Goal: Task Accomplishment & Management: Use online tool/utility

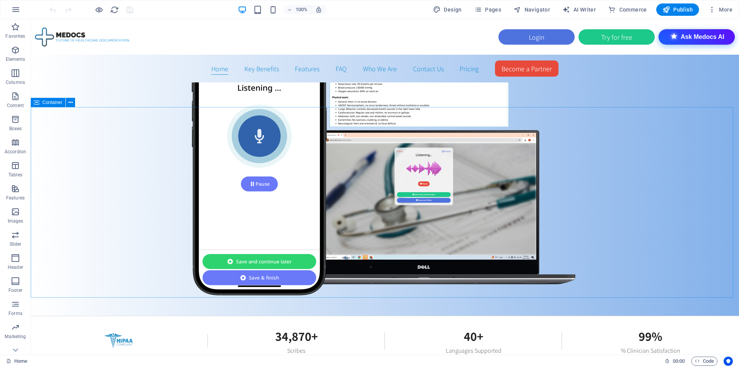
scroll to position [693, 0]
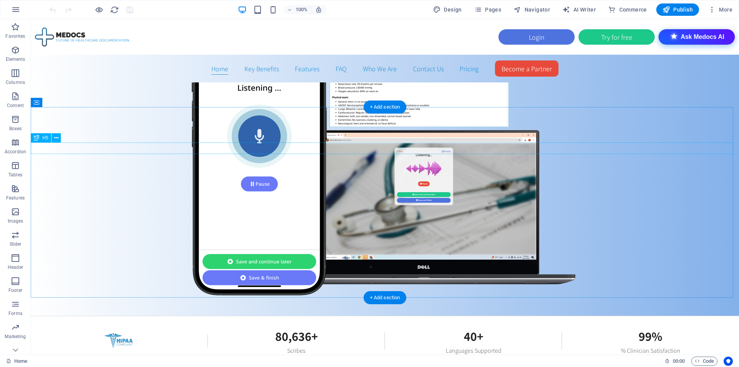
drag, startPoint x: 154, startPoint y: 146, endPoint x: 74, endPoint y: 155, distance: 81.0
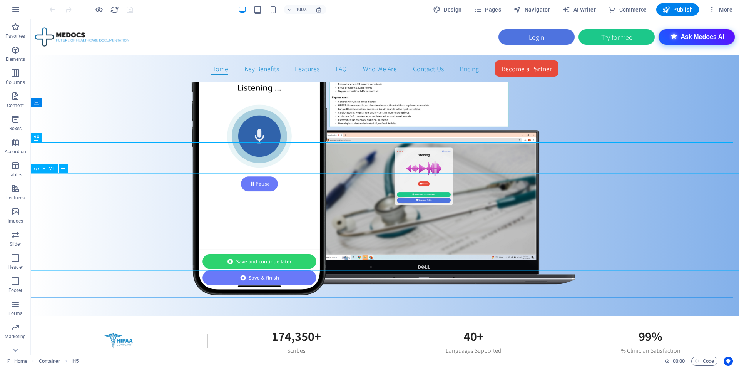
click at [45, 167] on span "HTML" at bounding box center [48, 168] width 13 height 5
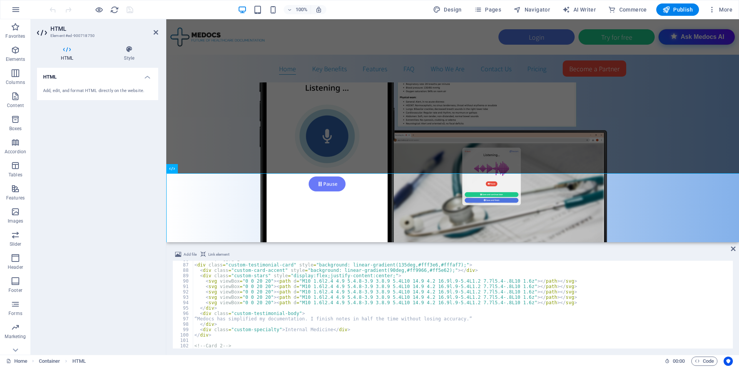
scroll to position [113, 0]
click at [361, 286] on div "<!-- Card 1 --> < div class = "custom-testimonial-card" style = "background: li…" at bounding box center [463, 306] width 541 height 99
click at [387, 320] on div "<!-- Card 1 --> < div class = "custom-testimonial-card" style = "background: li…" at bounding box center [463, 306] width 541 height 99
click at [331, 321] on div "<!-- Card 1 --> < div class = "custom-testimonial-card" style = "background: li…" at bounding box center [462, 306] width 539 height 99
click at [311, 298] on div "<!-- Card 1 --> < div class = "custom-testimonial-card" style = "background: li…" at bounding box center [462, 306] width 539 height 99
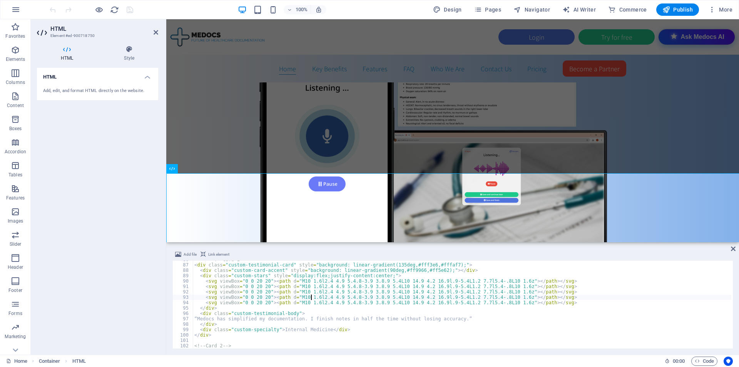
type textarea "</div>"
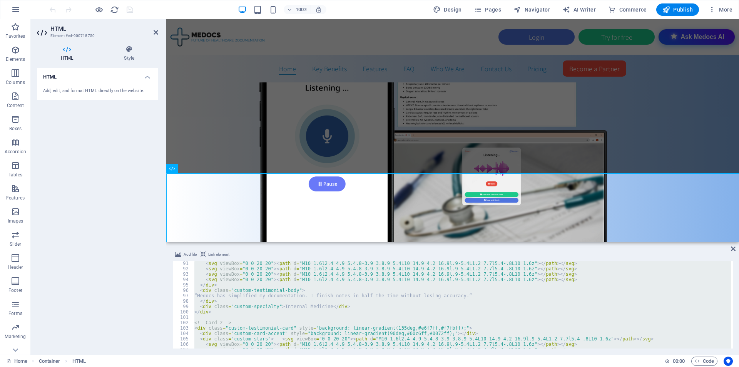
scroll to position [119, 0]
click at [711, 363] on span "Code" at bounding box center [704, 361] width 19 height 9
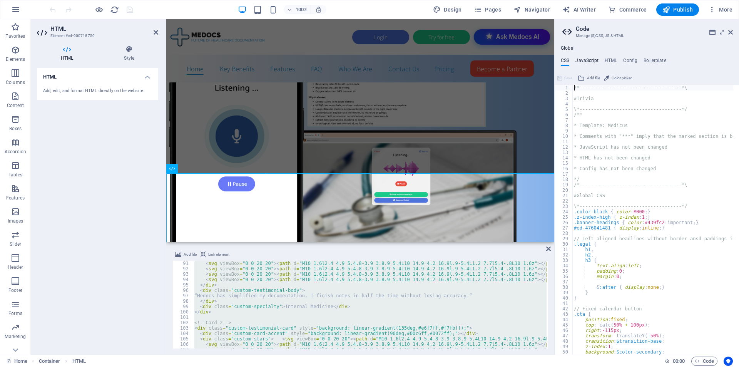
click at [584, 61] on h4 "JavaScript" at bounding box center [587, 62] width 23 height 8
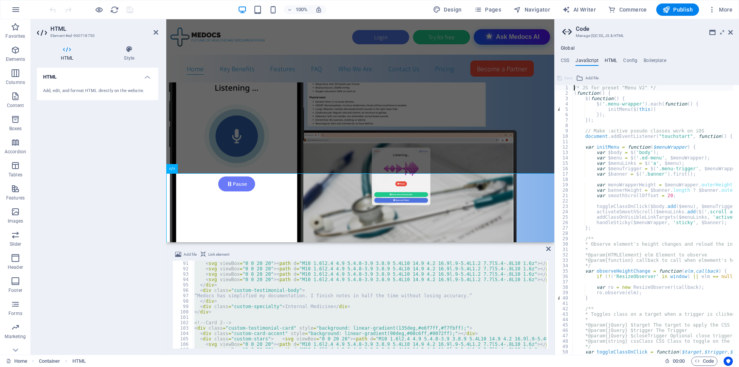
type textarea "/* JS for preset "Menu V2" */"
click at [613, 63] on h4 "HTML" at bounding box center [611, 62] width 13 height 8
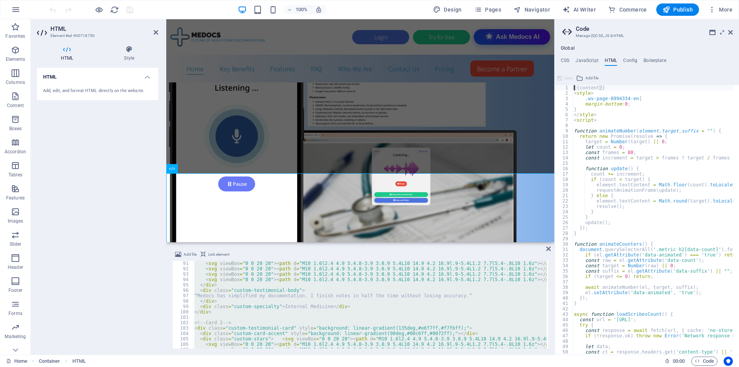
drag, startPoint x: 583, startPoint y: 125, endPoint x: 578, endPoint y: 124, distance: 4.3
click at [583, 137] on div "{{content}} < style > .wv-page-8994334-en { margin-bottom : 0 ; } </ style > < …" at bounding box center [745, 222] width 345 height 275
click at [591, 134] on div "{{content}} < style > .wv-page-8994334-en { margin-bottom : 0 ; } </ style > < …" at bounding box center [745, 222] width 345 height 275
type textarea "return new Promise(resolve => {"
click at [584, 126] on div "{{content}} < style > .wv-page-8994334-en { margin-bottom : 0 ; } </ style > < …" at bounding box center [745, 222] width 345 height 275
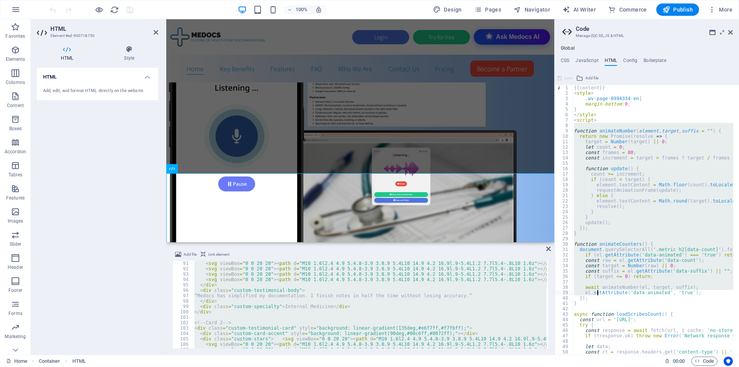
drag, startPoint x: 584, startPoint y: 126, endPoint x: 626, endPoint y: 226, distance: 109.0
click at [593, 295] on div "{{content}} < style > .wv-page-8994334-en { margin-bottom : 0 ; } </ style > < …" at bounding box center [745, 222] width 345 height 275
click at [626, 226] on div "{{content}} < style > .wv-page-8994334-en { margin-bottom : 0 ; } </ style > < …" at bounding box center [653, 220] width 161 height 270
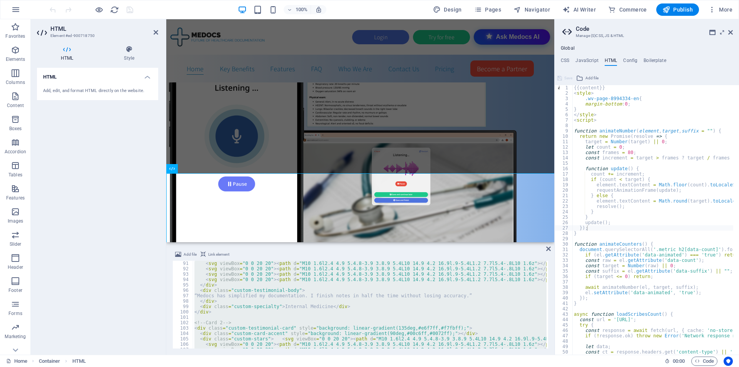
type textarea "});"
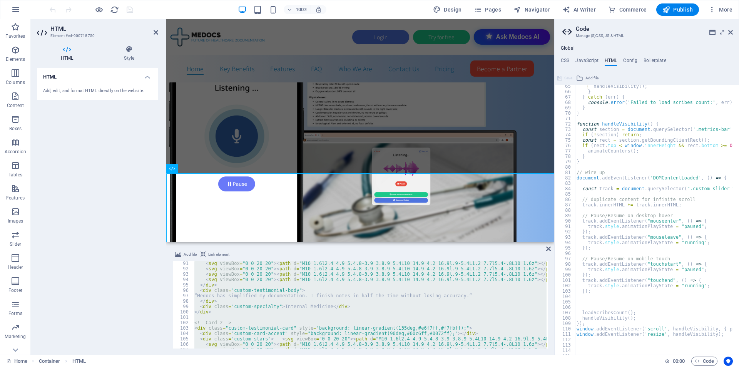
scroll to position [347, 0]
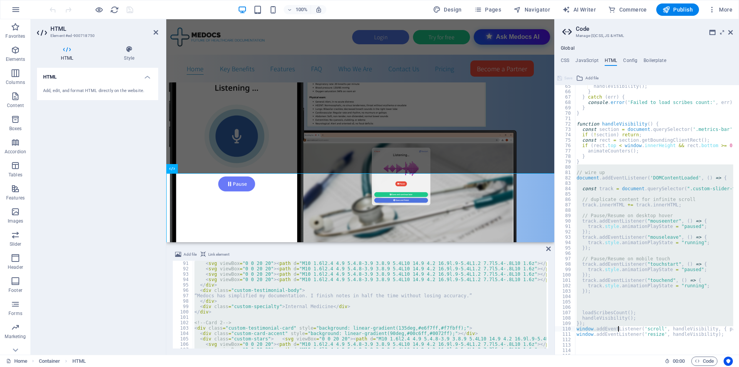
drag, startPoint x: 599, startPoint y: 166, endPoint x: 644, endPoint y: 330, distance: 170.8
click at [639, 343] on div "handleVisibility ( ) ; } } catch ( err ) { console . error ( 'Failed to load sc…" at bounding box center [747, 221] width 345 height 275
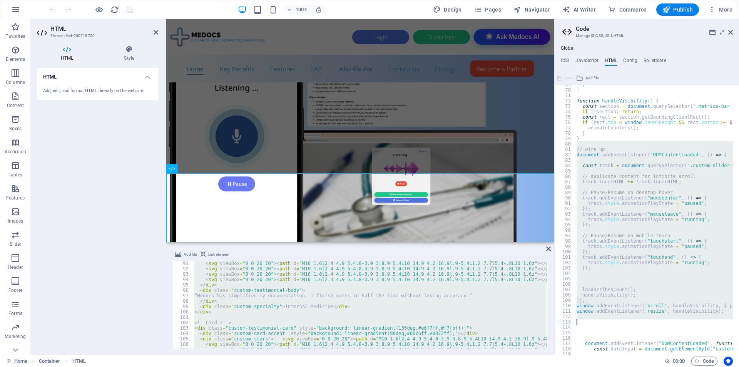
scroll to position [370, 0]
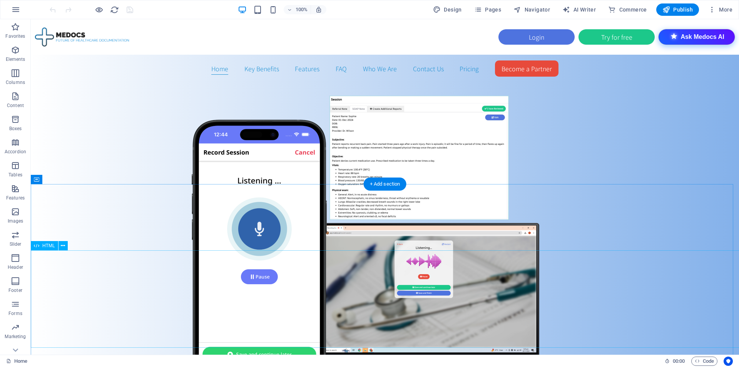
scroll to position [616, 0]
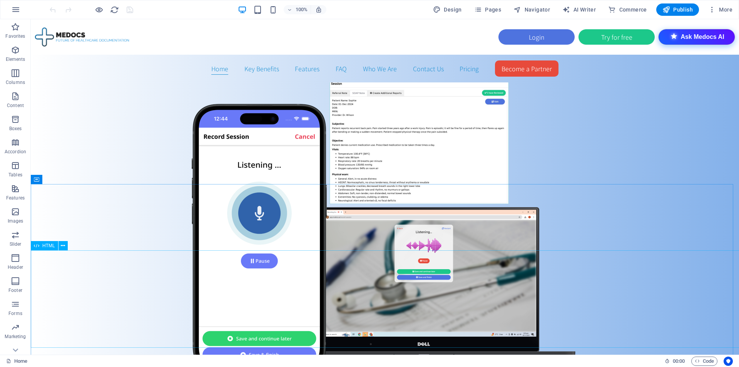
click at [44, 248] on span "HTML" at bounding box center [48, 245] width 13 height 5
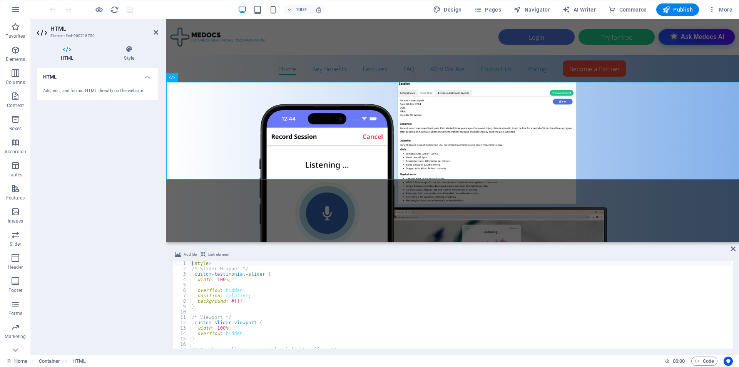
scroll to position [784, 0]
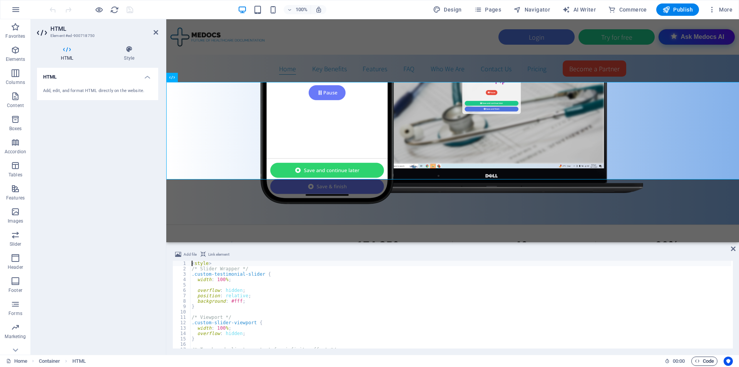
click at [706, 360] on span "Code" at bounding box center [704, 361] width 19 height 9
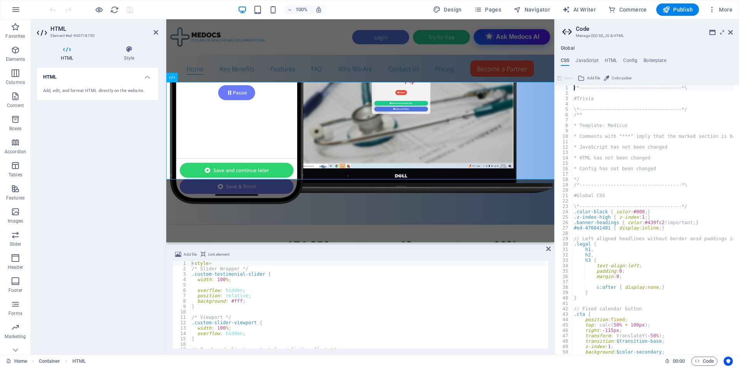
scroll to position [0, 0]
drag, startPoint x: 548, startPoint y: 262, endPoint x: 546, endPoint y: 283, distance: 21.3
click at [547, 305] on div "Add file Link element <style> 1 2 3 4 5 6 7 8 9 10 11 12 13 14 15 16 17 18 < st…" at bounding box center [360, 299] width 388 height 111
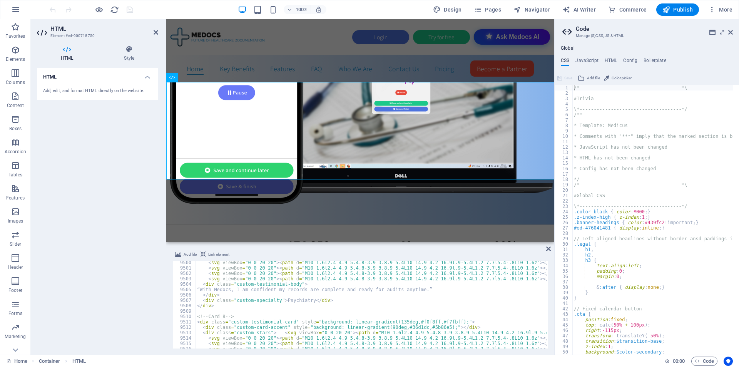
scroll to position [12528, 0]
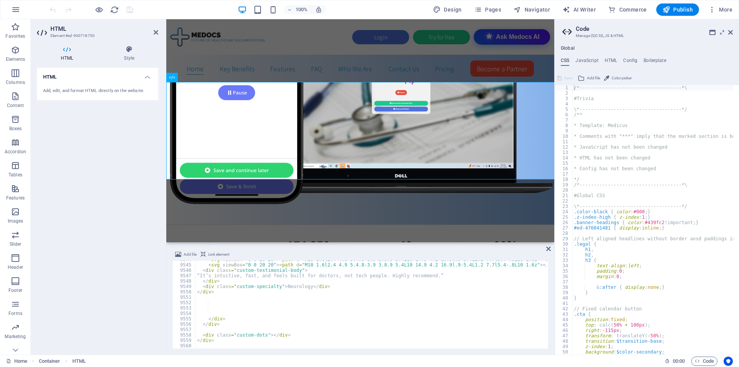
click at [260, 311] on div "< svg viewBox = "0 0 20 20" > < path d = "M10 1.6l2.4 4.9 5.4.8-3.9 3.8.9 5.4L1…" at bounding box center [464, 306] width 536 height 99
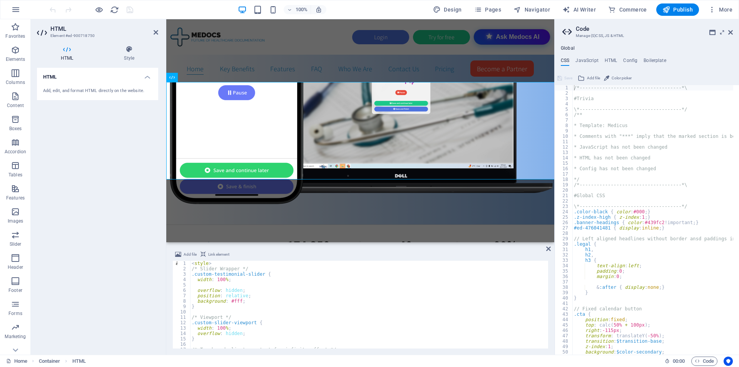
scroll to position [0, 0]
click at [270, 332] on div "< style > /* Slider Wrapper */ .custom-testimonial-slider { width : 100 % ; ove…" at bounding box center [460, 310] width 541 height 99
type textarea "</div>"
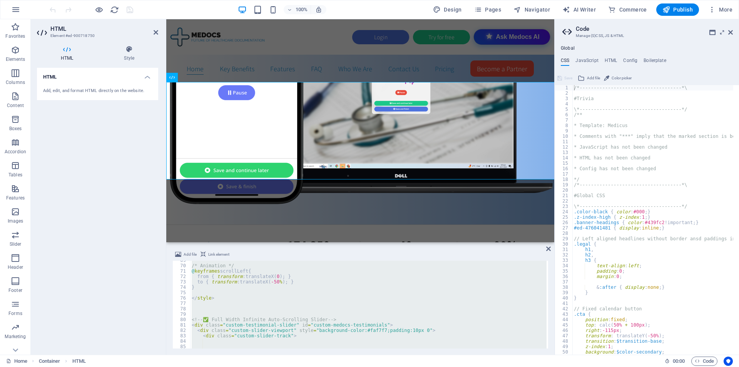
scroll to position [90, 0]
click at [208, 310] on div "/* Animation */ @ keyframes scrollLeft { from { transform : translateX( 0 ) ; }…" at bounding box center [368, 305] width 357 height 88
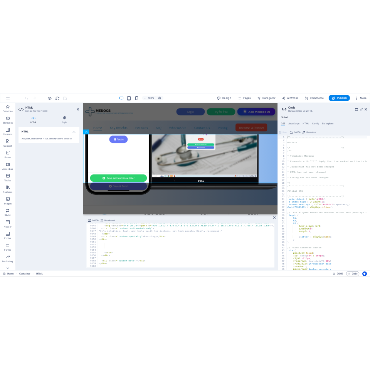
scroll to position [12528, 0]
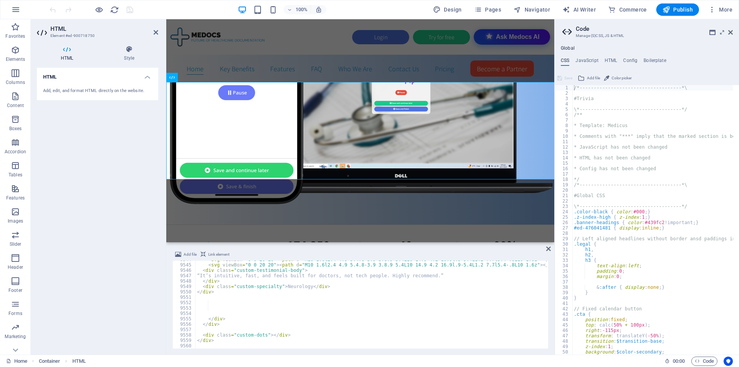
click at [234, 345] on div "< svg viewBox = "0 0 20 20" > < path d = "M10 1.6l2.4 4.9 5.4.8-3.9 3.8.9 5.4L1…" at bounding box center [464, 306] width 536 height 99
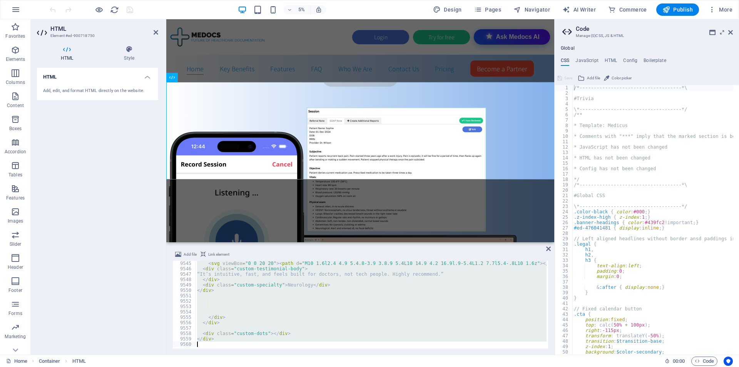
scroll to position [784, 0]
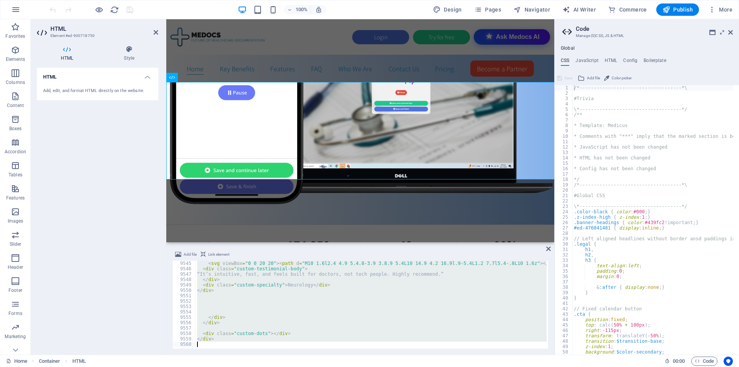
click at [466, 292] on div "< svg viewBox = "0 0 20 20" > < path d = "M10 1.6l2.4 4.9 5.4.8-3.9 3.8.9 5.4L1…" at bounding box center [371, 305] width 351 height 88
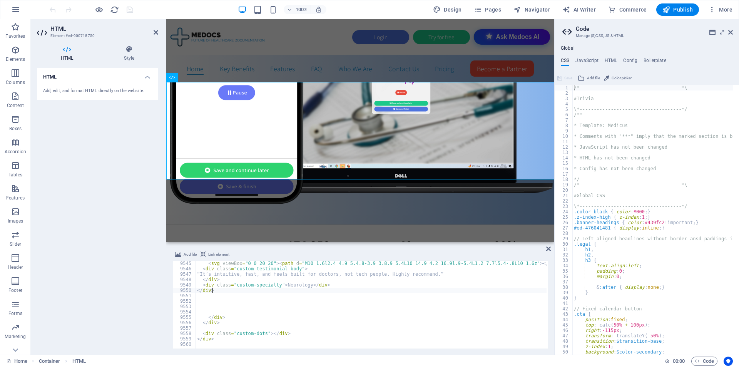
type textarea "</div>"
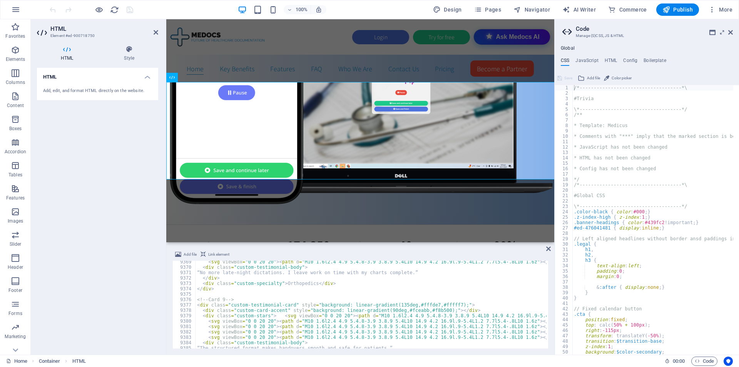
scroll to position [12363, 0]
click at [614, 59] on h4 "HTML" at bounding box center [611, 62] width 13 height 8
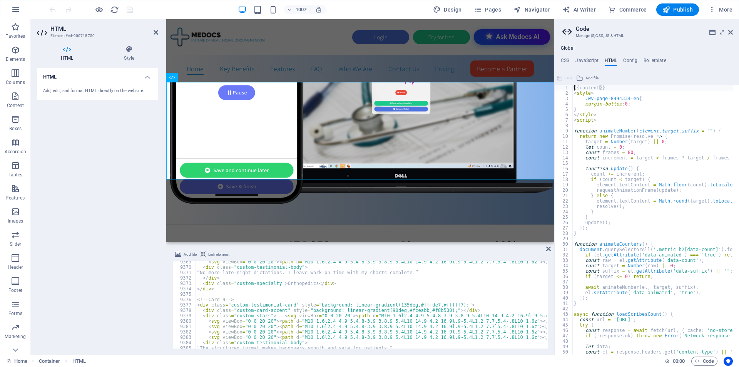
type textarea "{{content}}"
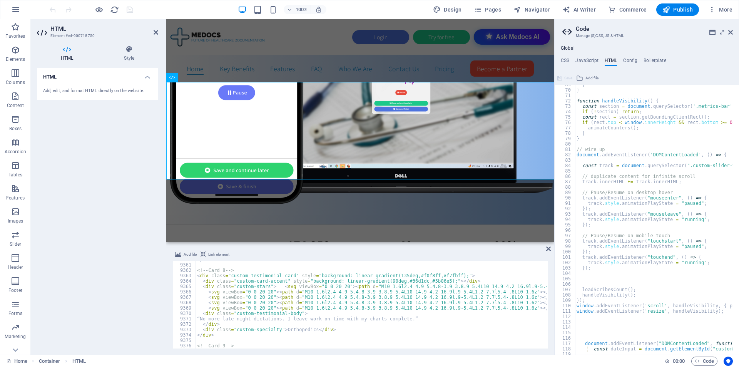
scroll to position [12352, 0]
